Goal: Check status: Check status

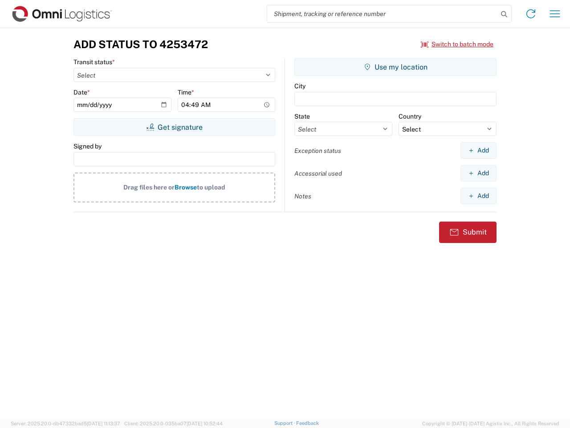
click at [383, 14] on input "search" at bounding box center [382, 13] width 231 height 17
click at [504, 14] on icon at bounding box center [504, 14] width 12 height 12
click at [531, 14] on icon at bounding box center [531, 14] width 14 height 14
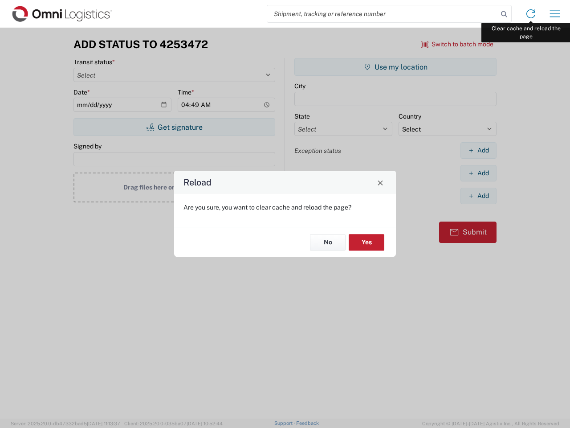
click at [555, 14] on div "Reload Are you sure, you want to clear cache and reload the page? No Yes" at bounding box center [285, 214] width 570 height 428
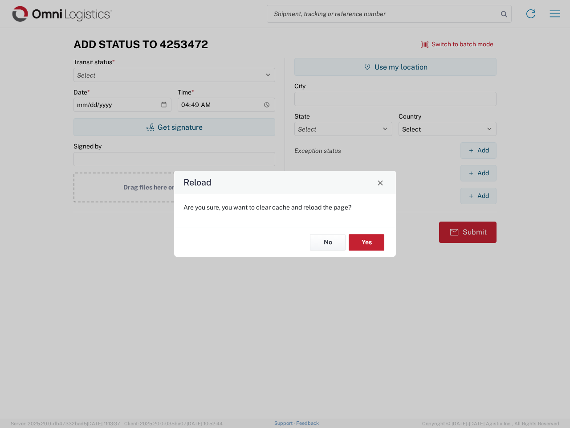
click at [458, 44] on div "Reload Are you sure, you want to clear cache and reload the page? No Yes" at bounding box center [285, 214] width 570 height 428
click at [174, 127] on div "Reload Are you sure, you want to clear cache and reload the page? No Yes" at bounding box center [285, 214] width 570 height 428
click at [396, 67] on div "Reload Are you sure, you want to clear cache and reload the page? No Yes" at bounding box center [285, 214] width 570 height 428
click at [478, 150] on div "Reload Are you sure, you want to clear cache and reload the page? No Yes" at bounding box center [285, 214] width 570 height 428
click at [478, 173] on div "Reload Are you sure, you want to clear cache and reload the page? No Yes" at bounding box center [285, 214] width 570 height 428
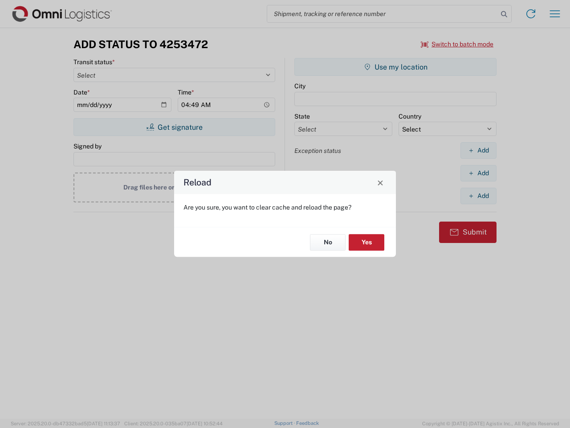
click at [478, 196] on div "Reload Are you sure, you want to clear cache and reload the page? No Yes" at bounding box center [285, 214] width 570 height 428
